Goal: Transaction & Acquisition: Purchase product/service

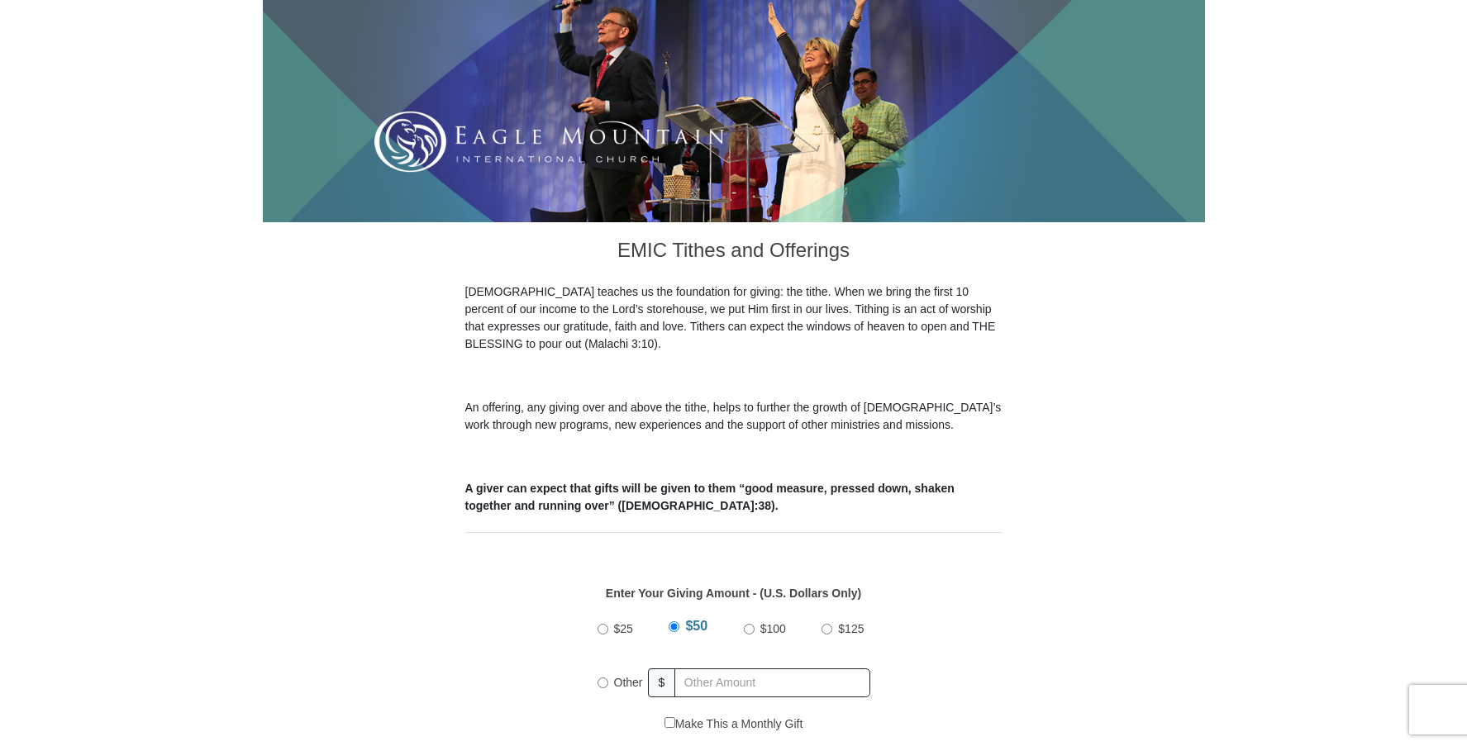
scroll to position [661, 0]
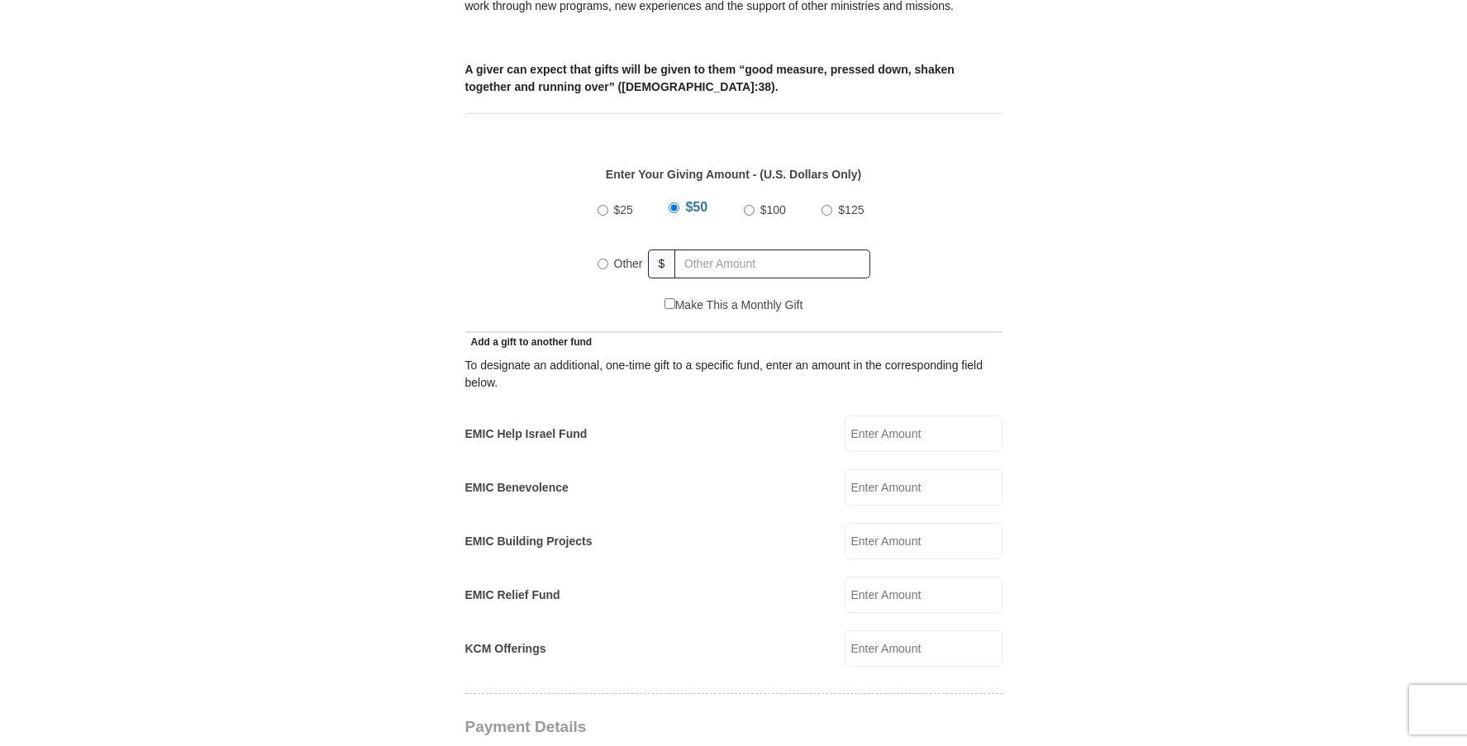
click at [603, 197] on div "$25" at bounding box center [617, 209] width 41 height 41
click at [602, 205] on input "$25" at bounding box center [602, 210] width 11 height 11
radio input "true"
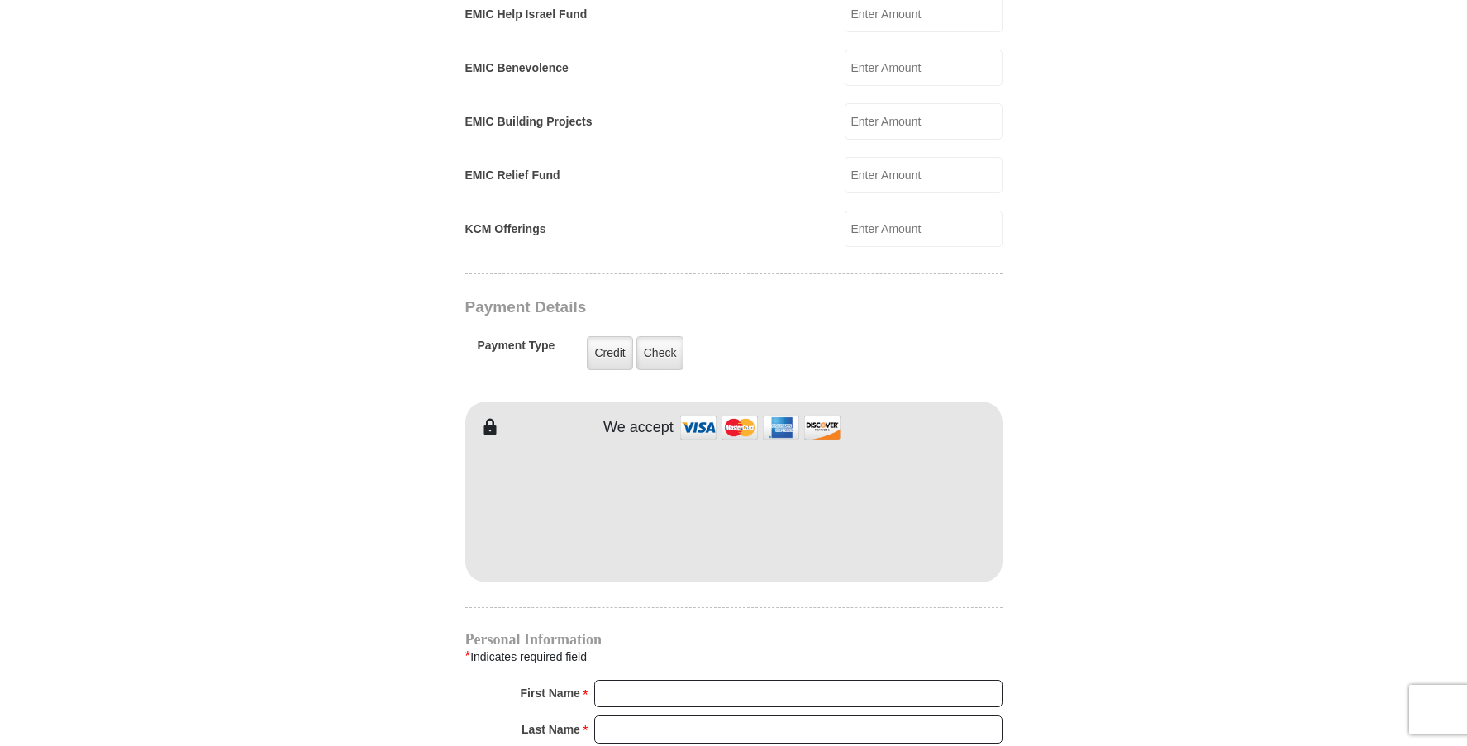
scroll to position [1322, 0]
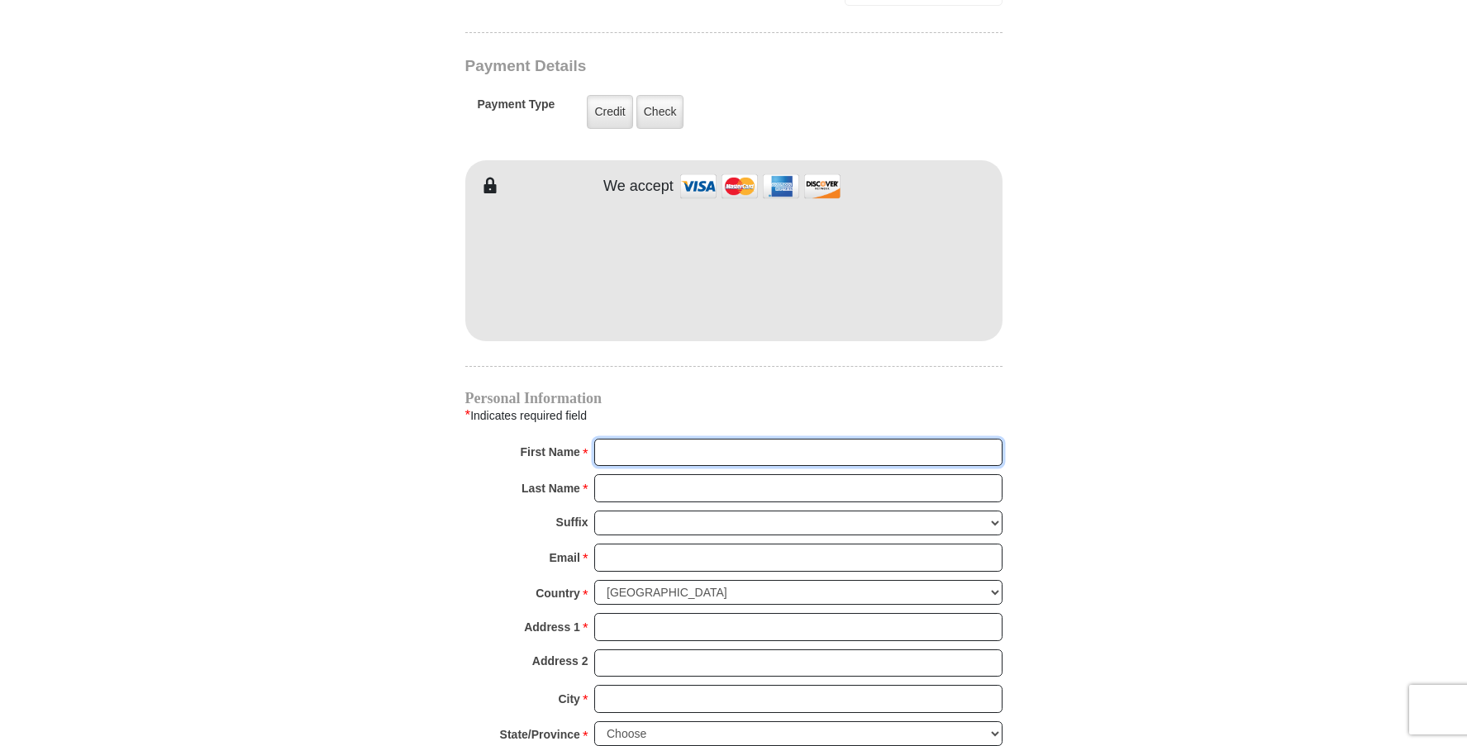
type input "SARAH"
type input "YOON"
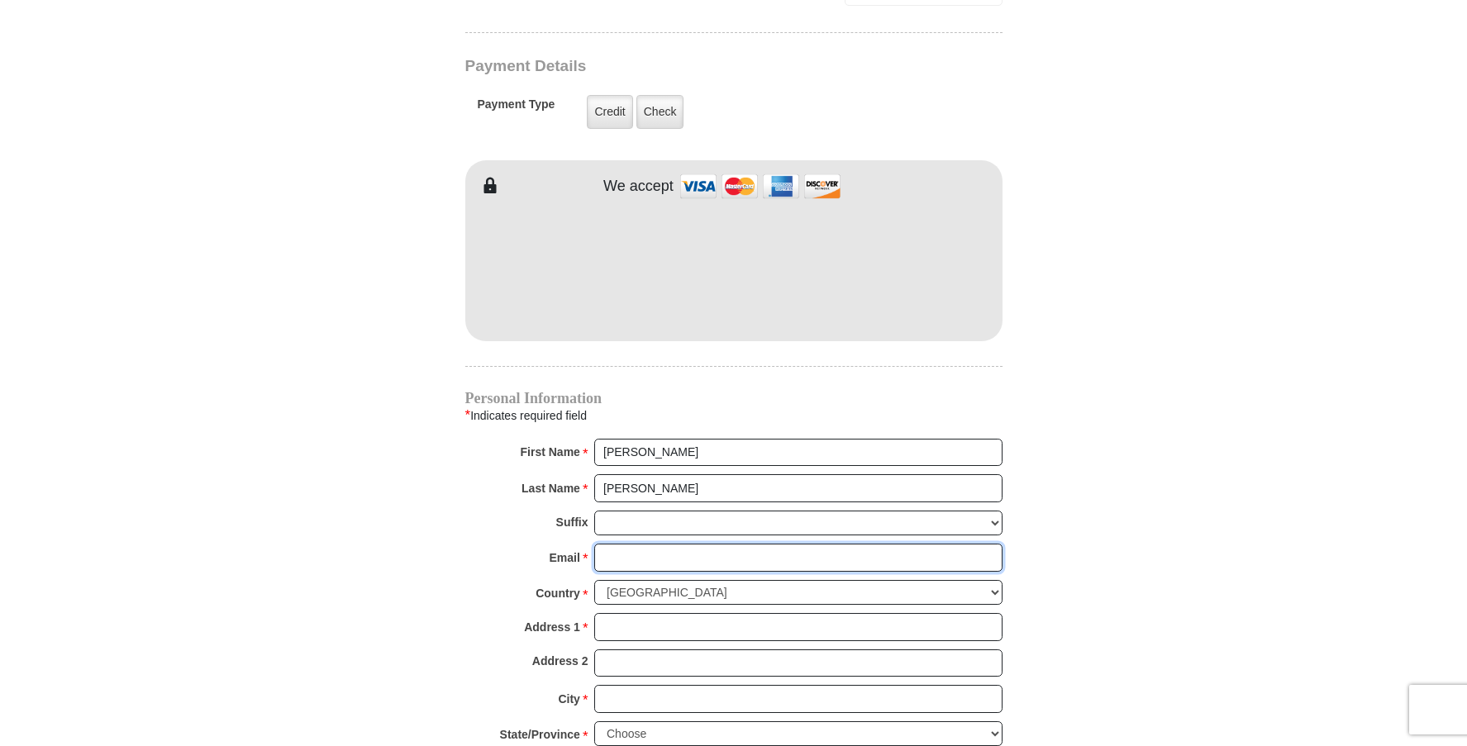
click at [674, 544] on input "Email *" at bounding box center [798, 558] width 408 height 28
type input "SARZPDX@GMAIL.COM"
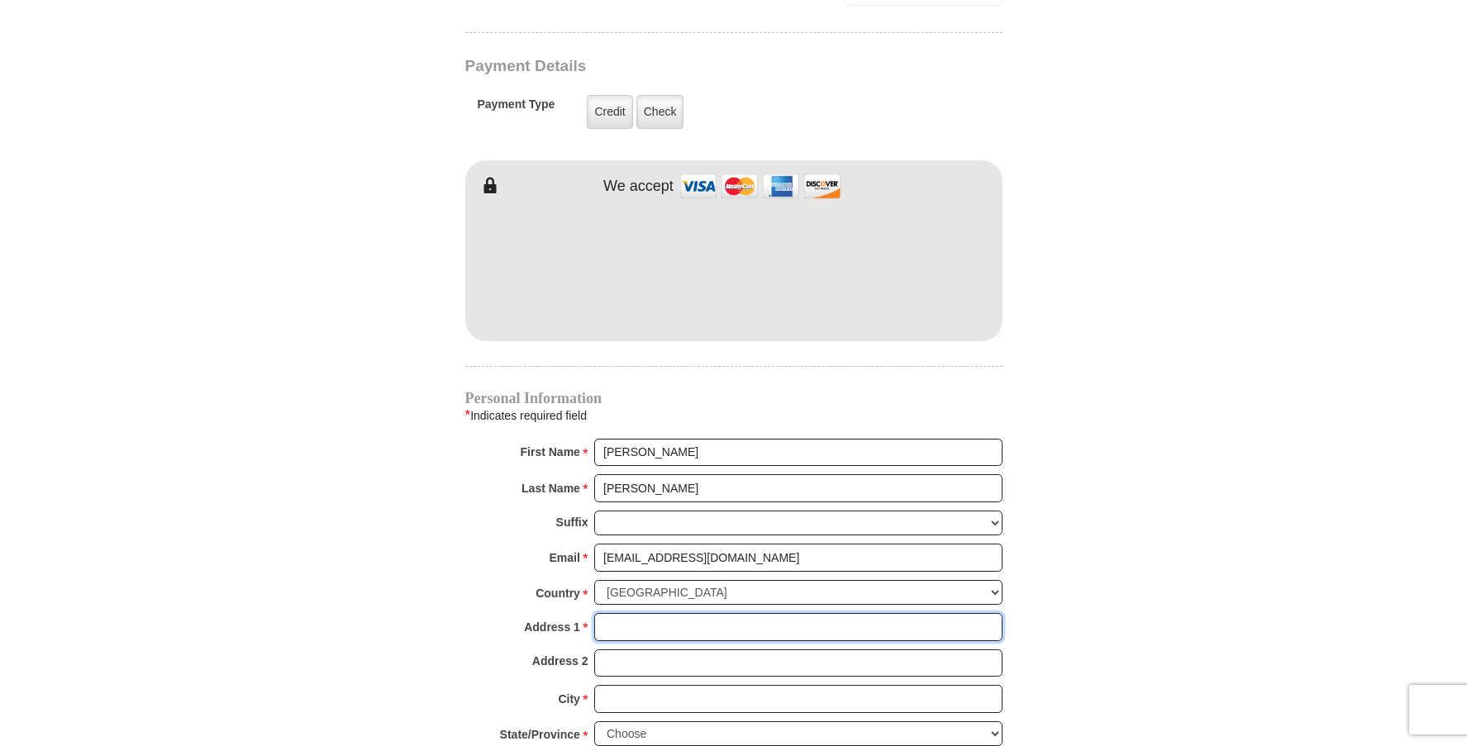
type input "14700 SW BEARD RD APT 239"
type input "BEAVERTON"
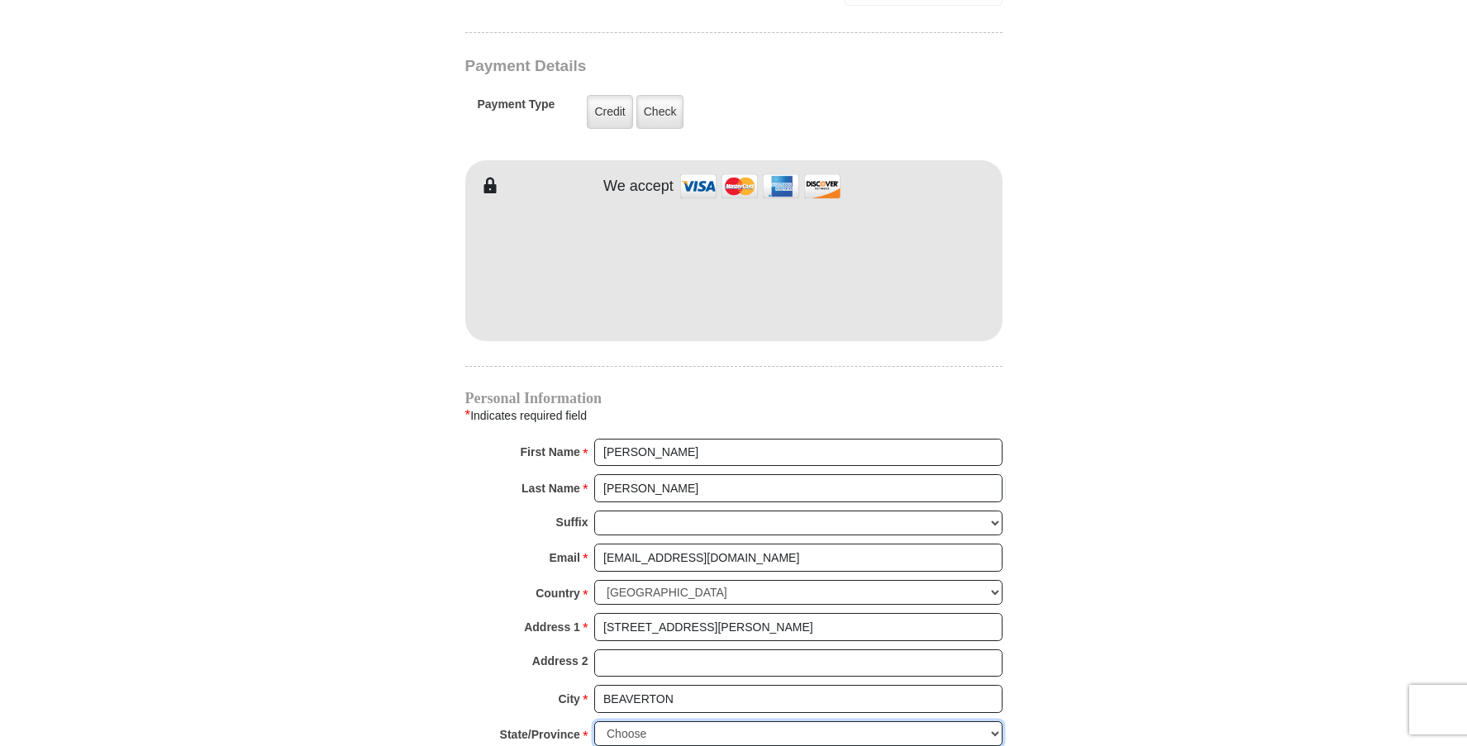
select select "OR"
type input "97007"
type input "5032674243"
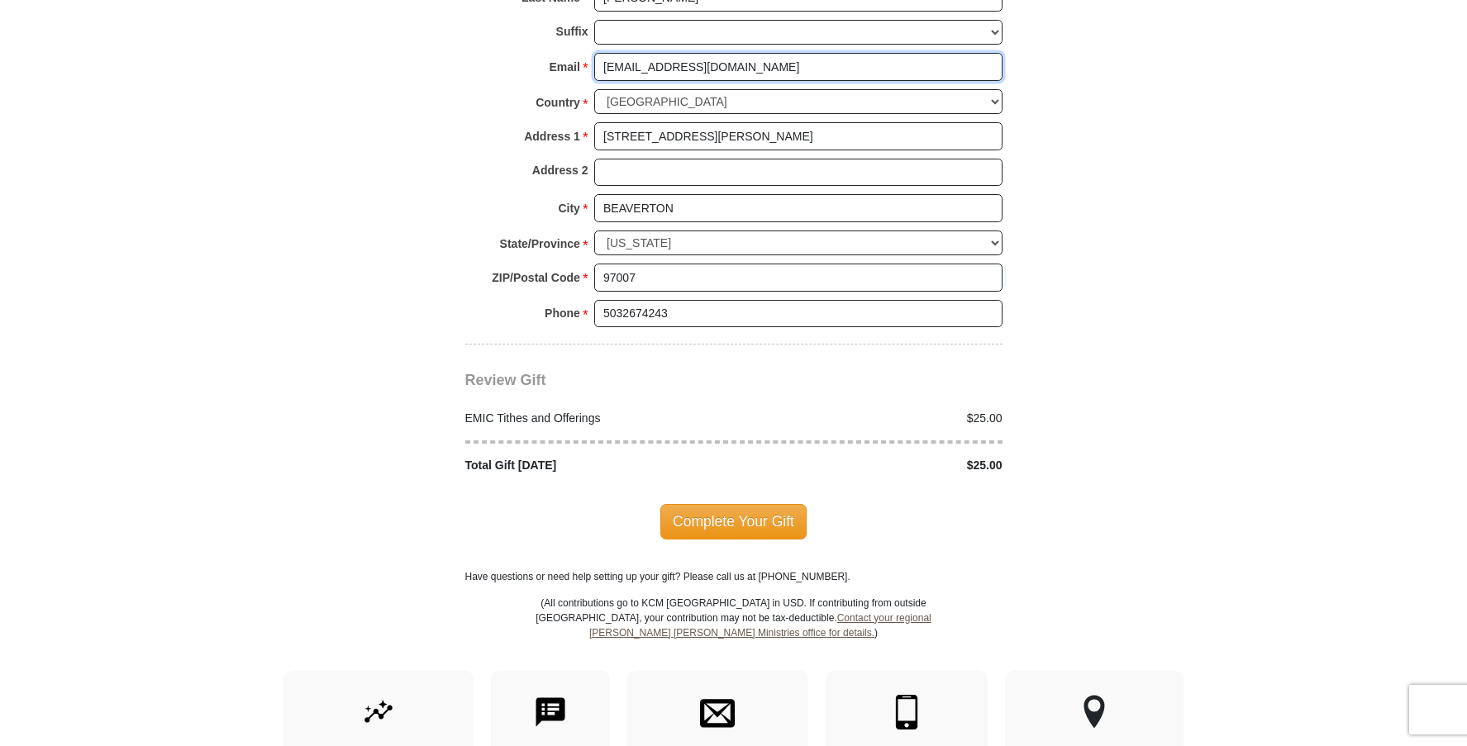
scroll to position [1818, 0]
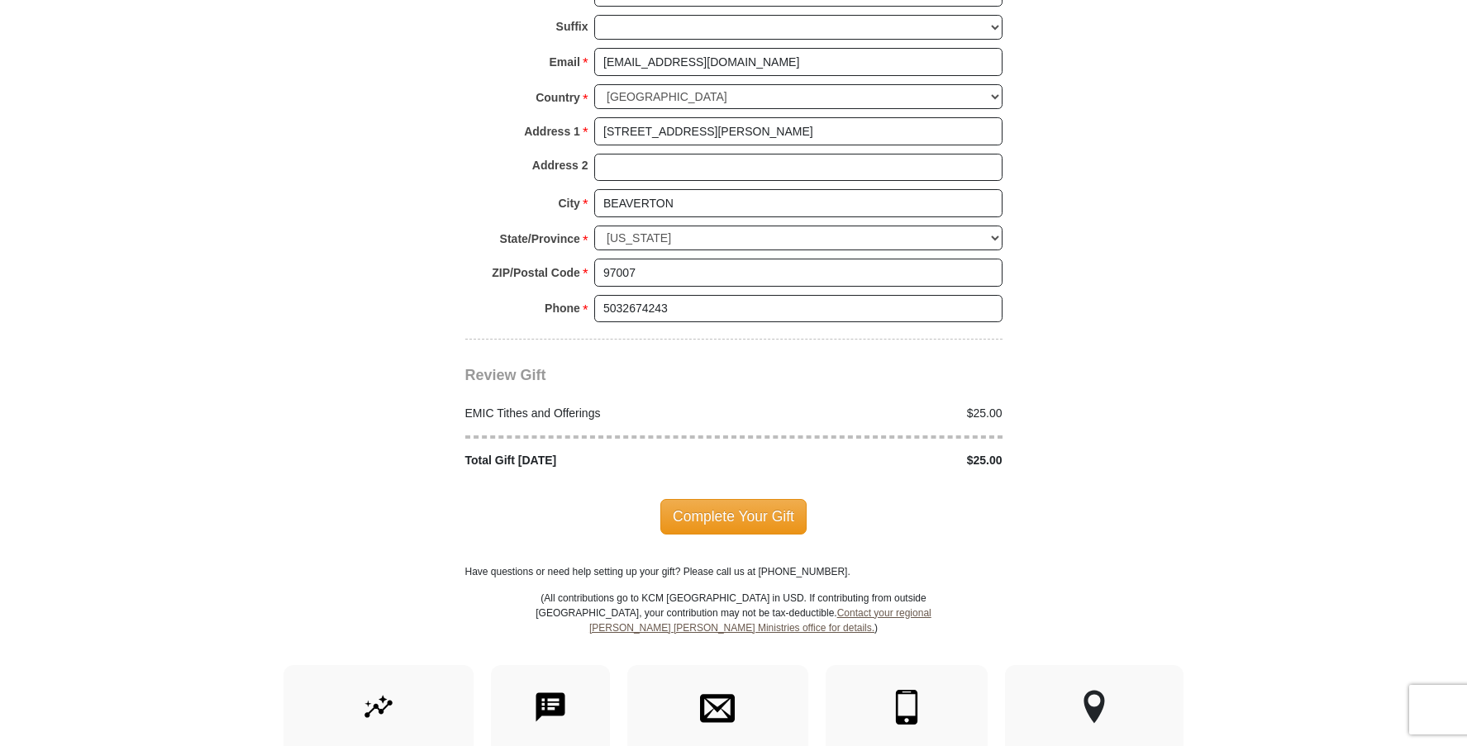
click at [774, 499] on span "Complete Your Gift" at bounding box center [733, 516] width 146 height 35
